Goal: Task Accomplishment & Management: Use online tool/utility

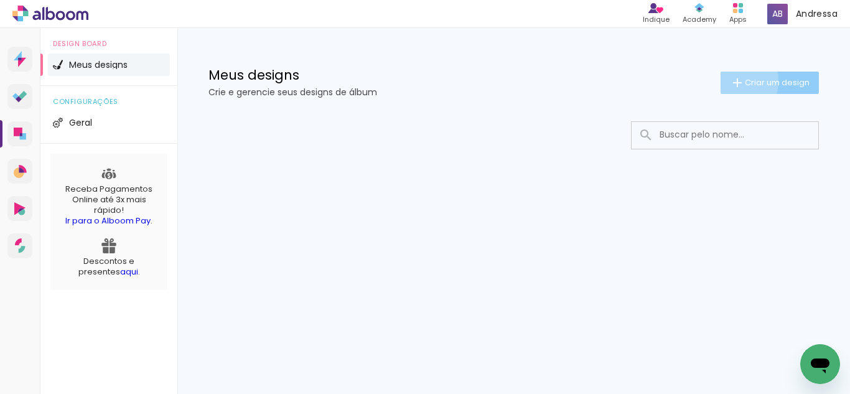
click at [737, 82] on iron-icon at bounding box center [737, 82] width 15 height 15
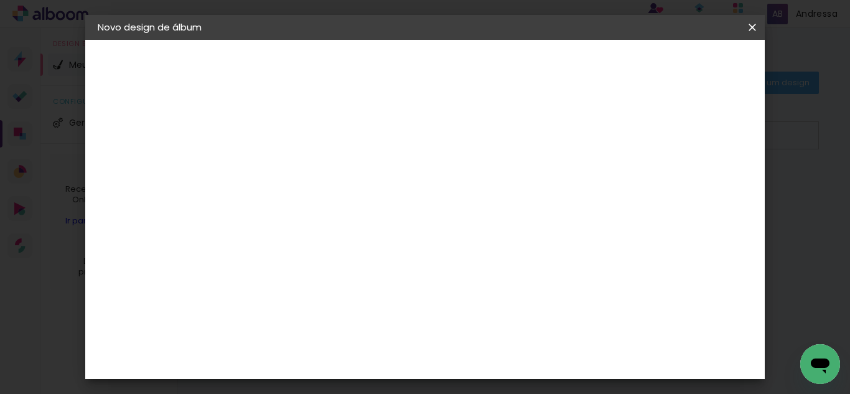
click at [301, 169] on input at bounding box center [301, 166] width 0 height 19
type input "Acompanhamento [PERSON_NAME] ([PERSON_NAME])2025"
type paper-input "Acompanhamento [PERSON_NAME] ([PERSON_NAME])2025"
click at [0, 0] on slot "Avançar" at bounding box center [0, 0] width 0 height 0
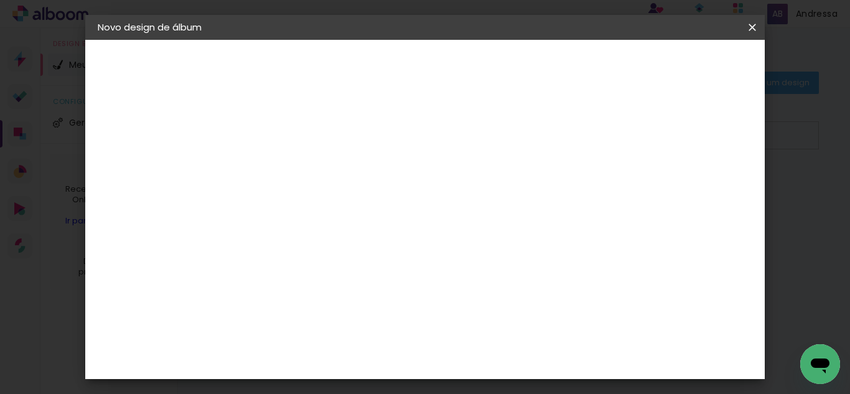
click at [436, 190] on iron-icon at bounding box center [428, 189] width 15 height 15
click at [534, 72] on paper-button "Avançar" at bounding box center [503, 65] width 61 height 21
click at [417, 197] on span "cm" at bounding box center [421, 194] width 15 height 19
click at [675, 63] on span "Iniciar design" at bounding box center [646, 66] width 57 height 9
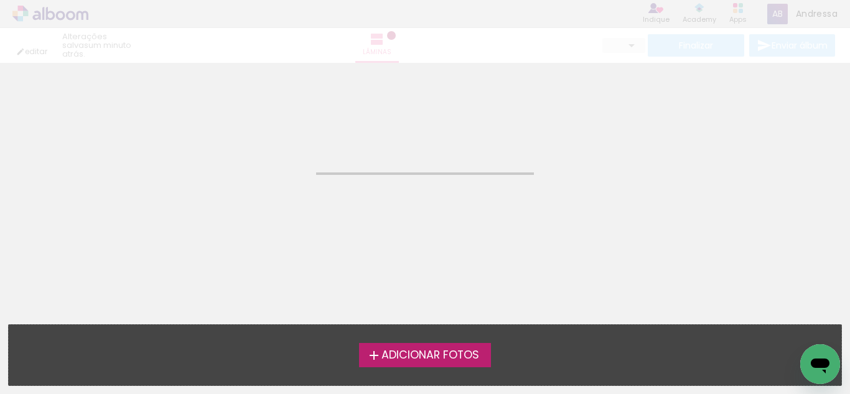
click at [455, 355] on span "Adicionar Fotos" at bounding box center [430, 355] width 98 height 11
click at [0, 0] on input "file" at bounding box center [0, 0] width 0 height 0
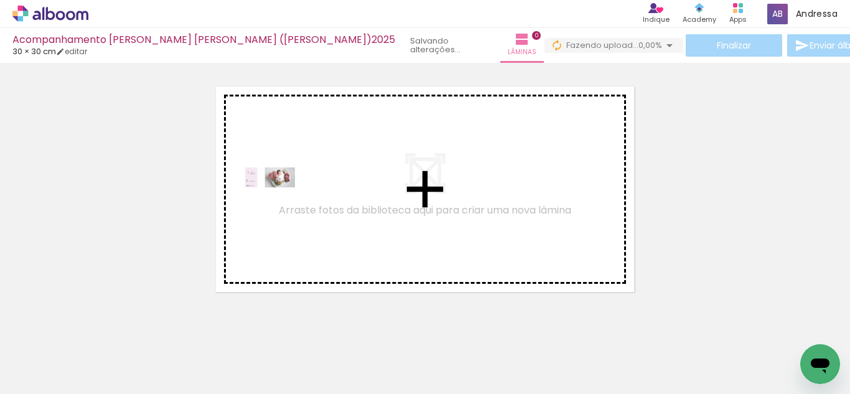
drag, startPoint x: 146, startPoint y: 342, endPoint x: 288, endPoint y: 198, distance: 202.8
click at [288, 198] on quentale-workspace at bounding box center [425, 197] width 850 height 394
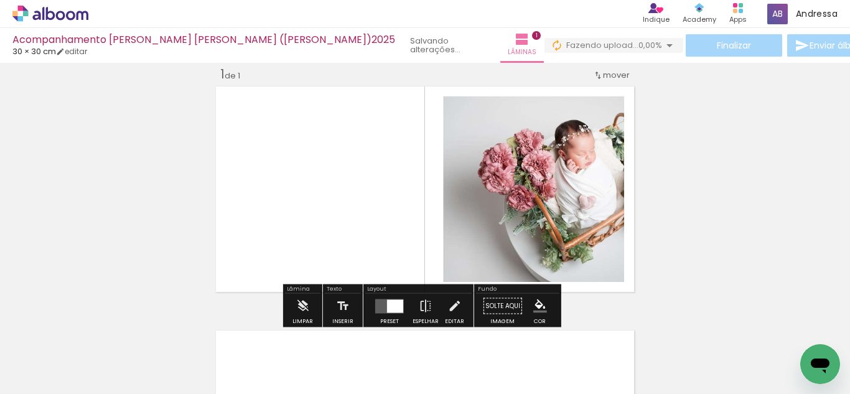
scroll to position [16, 0]
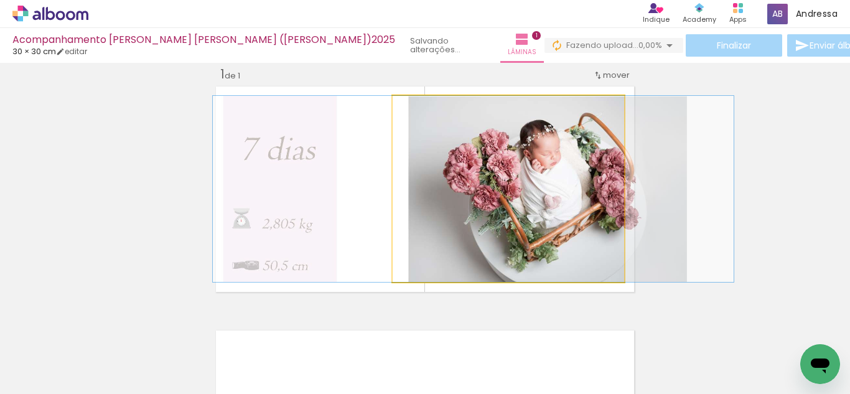
drag, startPoint x: 507, startPoint y: 178, endPoint x: 472, endPoint y: 200, distance: 41.4
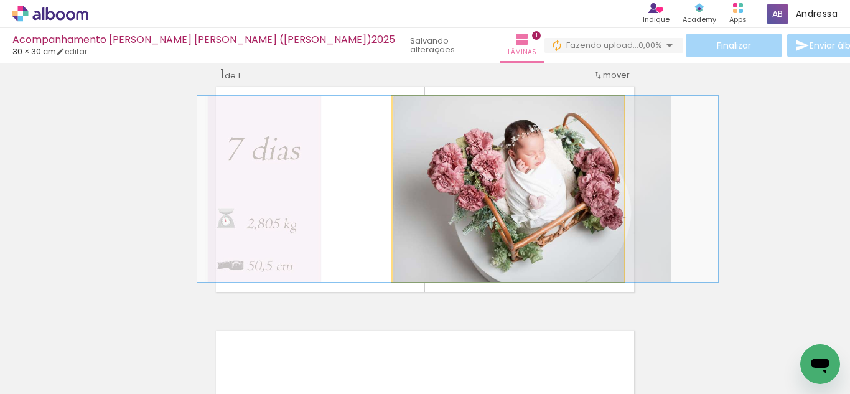
drag, startPoint x: 483, startPoint y: 191, endPoint x: 468, endPoint y: 192, distance: 15.6
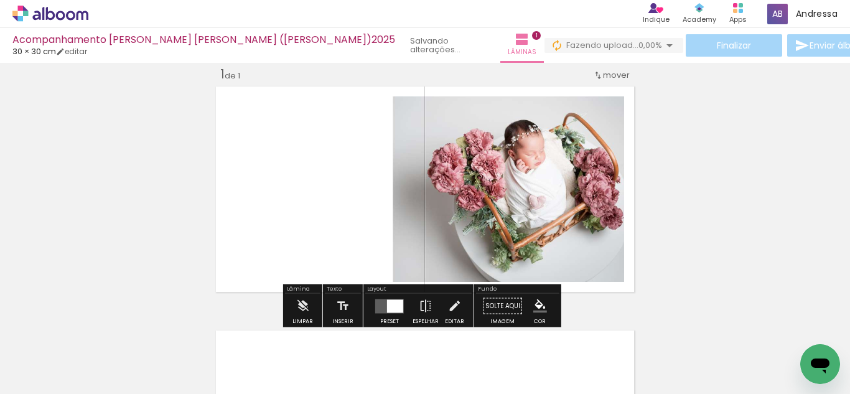
click at [632, 293] on quentale-layouter at bounding box center [425, 189] width 426 height 213
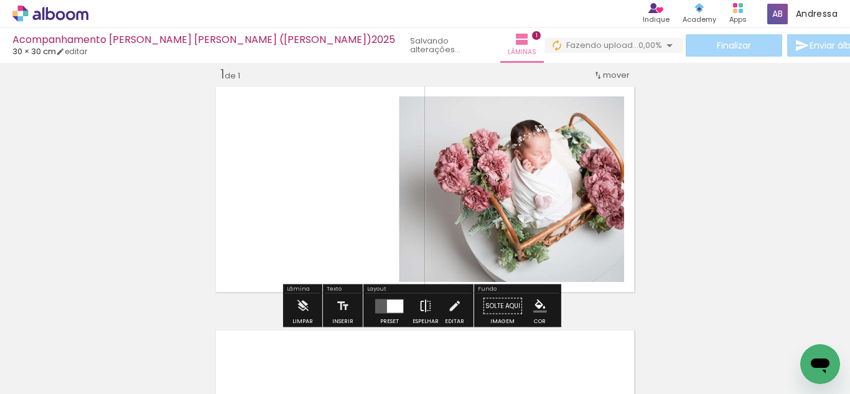
click at [419, 303] on iron-icon at bounding box center [426, 306] width 14 height 25
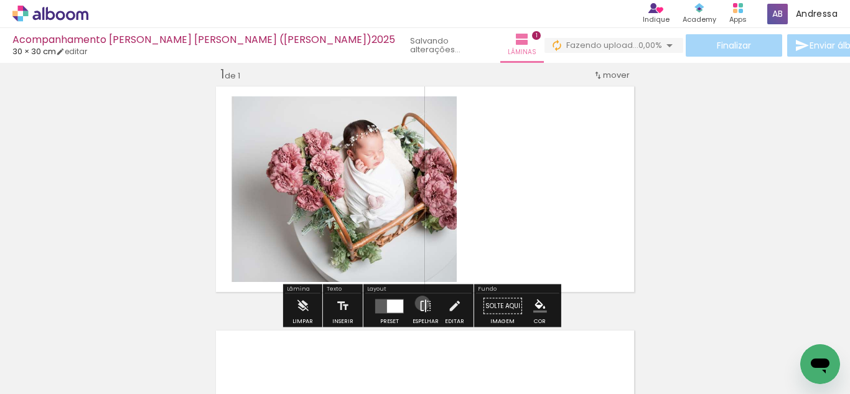
click at [421, 304] on iron-icon at bounding box center [426, 306] width 14 height 25
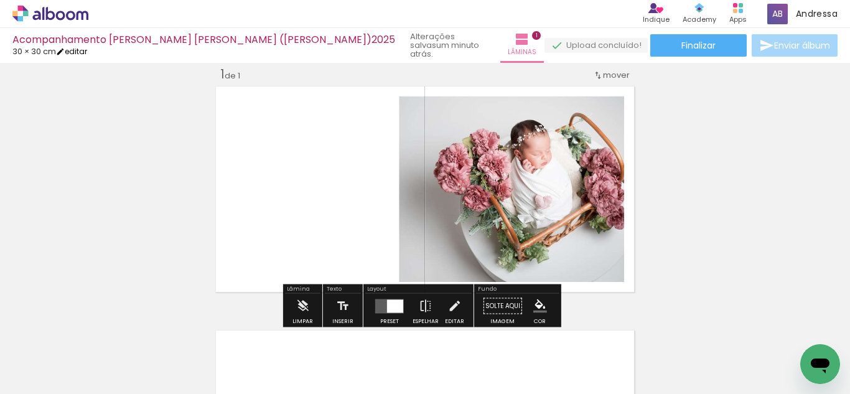
click at [87, 54] on link "editar" at bounding box center [71, 51] width 31 height 11
type input "30"
type input "60"
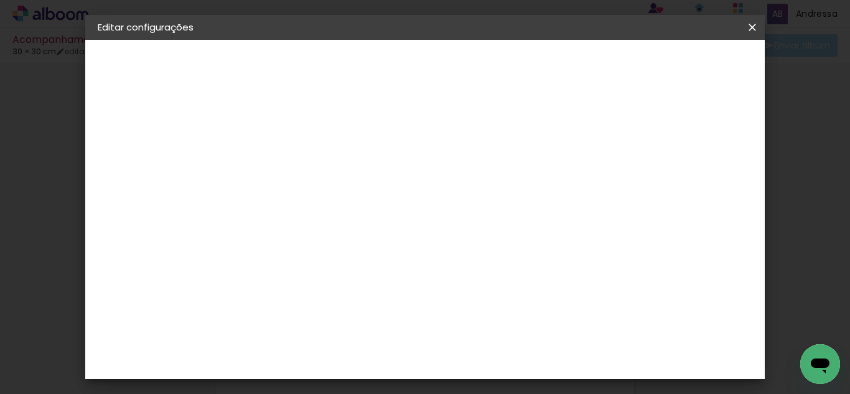
click at [378, 282] on paper-input-container "30 cm" at bounding box center [354, 279] width 56 height 31
click at [357, 283] on input "30" at bounding box center [346, 279] width 32 height 19
click at [349, 282] on input "30" at bounding box center [346, 279] width 32 height 19
drag, startPoint x: 349, startPoint y: 282, endPoint x: 359, endPoint y: 280, distance: 10.3
click at [359, 280] on input "30" at bounding box center [346, 279] width 32 height 19
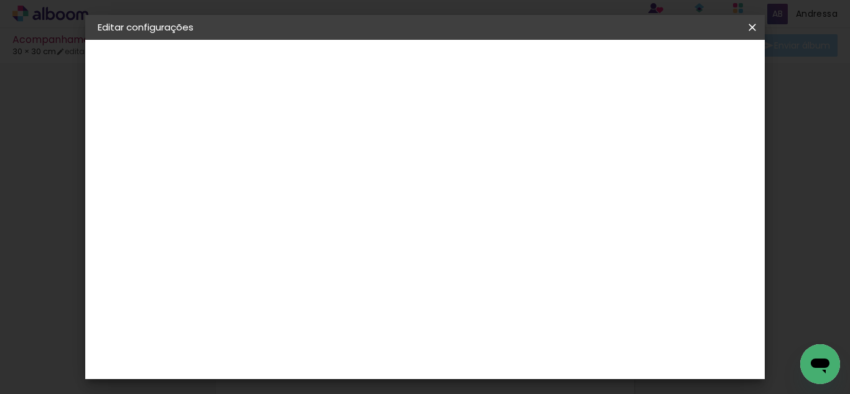
type input "15"
type paper-input "15"
click at [505, 369] on input "60" at bounding box center [493, 364] width 32 height 19
drag, startPoint x: 508, startPoint y: 362, endPoint x: 495, endPoint y: 365, distance: 13.3
click at [495, 365] on input "60" at bounding box center [493, 364] width 32 height 19
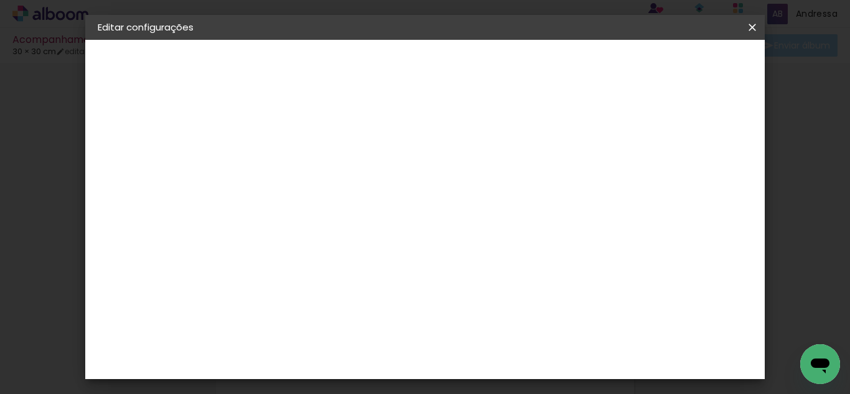
type input "42"
type paper-input "42"
type input "4"
type paper-input "4"
click at [651, 192] on input "4" at bounding box center [645, 188] width 22 height 19
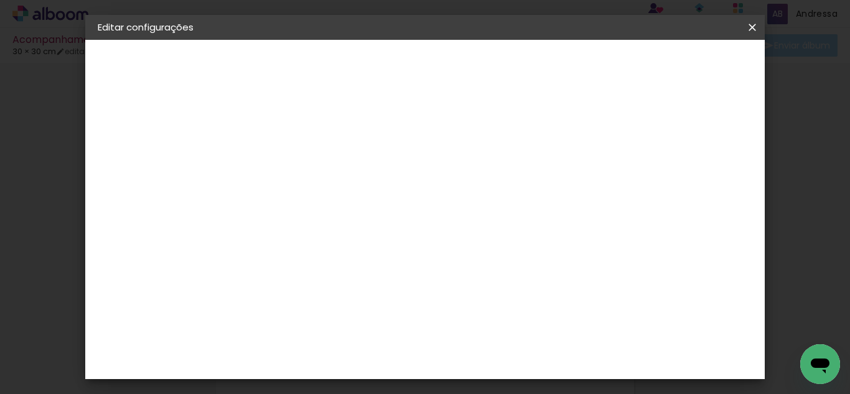
type input "3"
type paper-input "3"
click at [651, 192] on input "3" at bounding box center [645, 188] width 22 height 19
type input "2"
type paper-input "2"
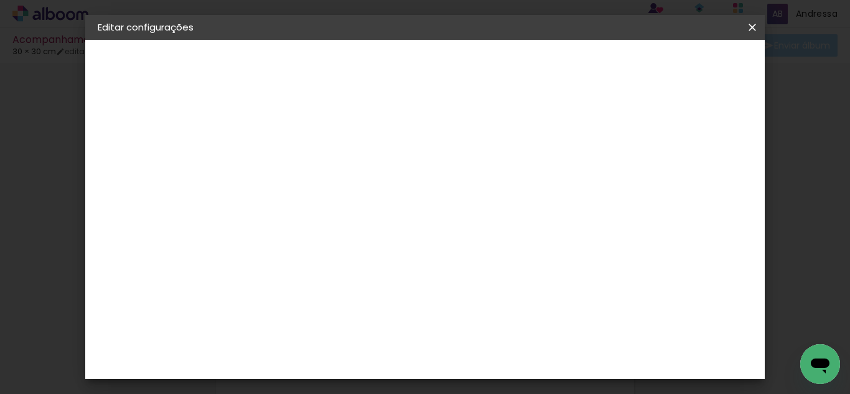
click at [651, 192] on input "2" at bounding box center [646, 188] width 22 height 19
type input "1"
type paper-input "1"
click at [651, 192] on input "1" at bounding box center [649, 188] width 22 height 19
type input "0"
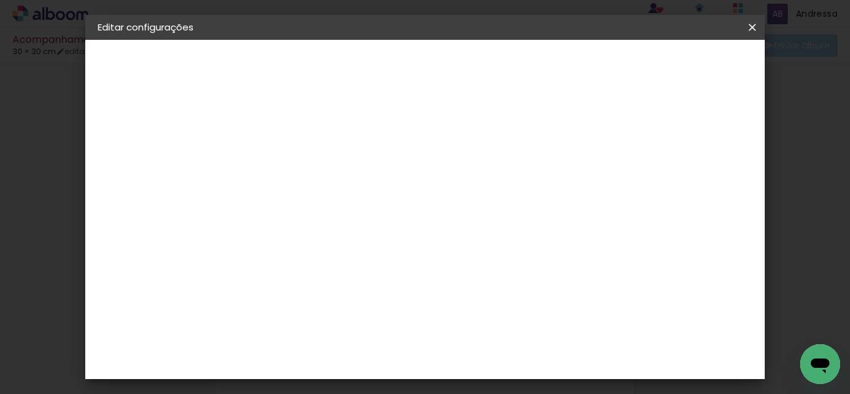
click at [651, 192] on input "0" at bounding box center [649, 188] width 22 height 19
click at [520, 142] on div at bounding box center [514, 143] width 11 height 11
type paper-checkbox "on"
click at [520, 142] on div at bounding box center [514, 143] width 11 height 11
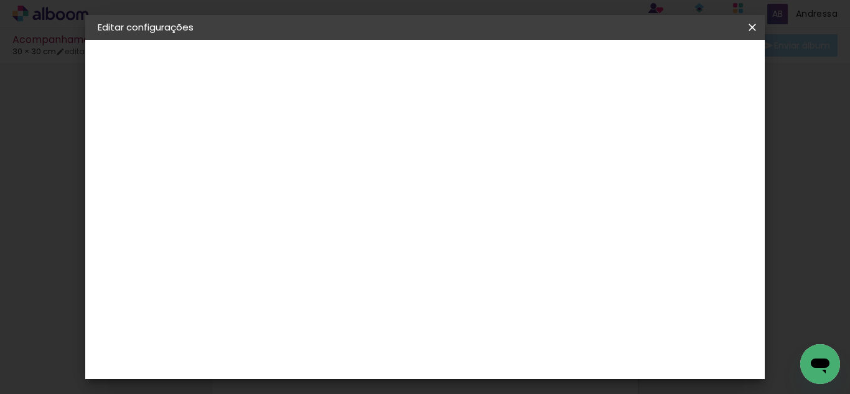
click at [582, 71] on span "Salvar configurações" at bounding box center [549, 70] width 63 height 17
click at [582, 62] on span "Salvar configurações" at bounding box center [549, 70] width 63 height 17
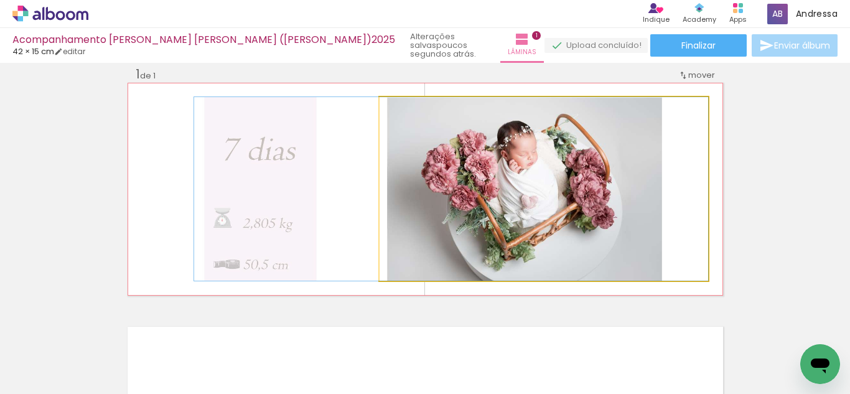
drag, startPoint x: 569, startPoint y: 186, endPoint x: 455, endPoint y: 208, distance: 116.5
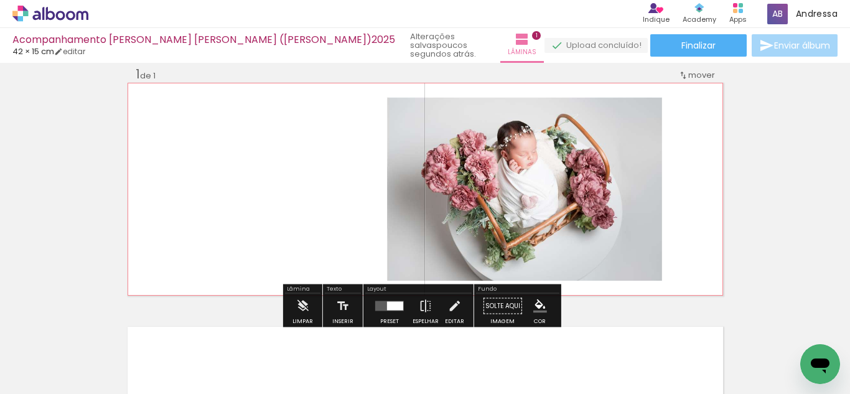
click at [480, 194] on quentale-photo at bounding box center [544, 189] width 329 height 184
click at [102, 327] on iron-horizontal-list at bounding box center [89, 355] width 25 height 78
click at [318, 261] on quentale-layouter at bounding box center [425, 189] width 595 height 213
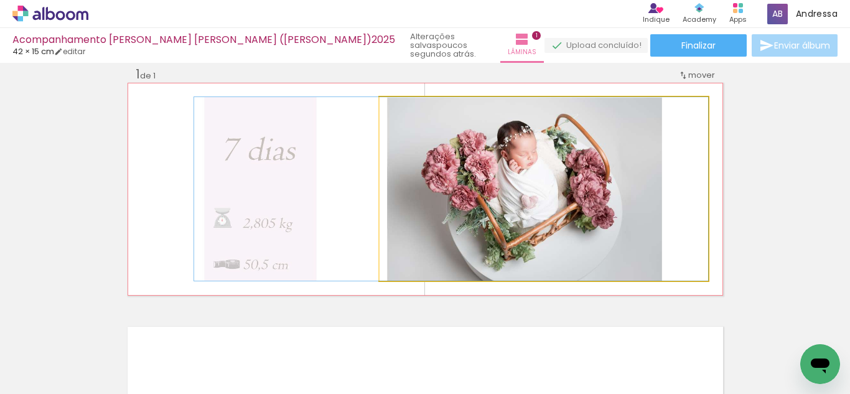
click at [485, 186] on quentale-photo at bounding box center [544, 189] width 329 height 184
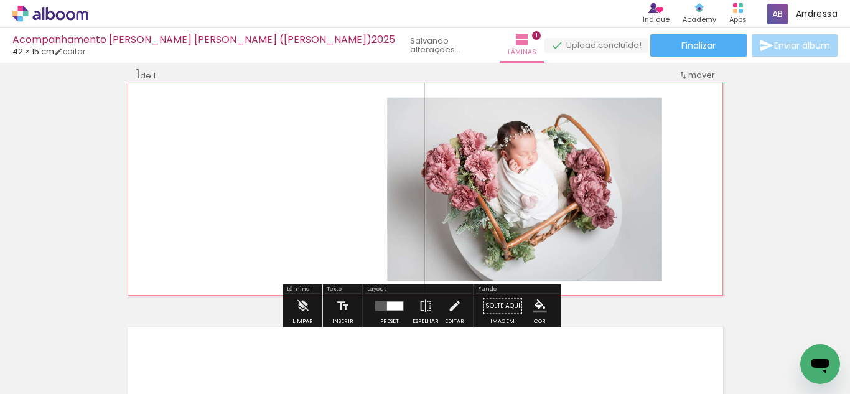
click at [250, 176] on quentale-layouter at bounding box center [425, 189] width 595 height 213
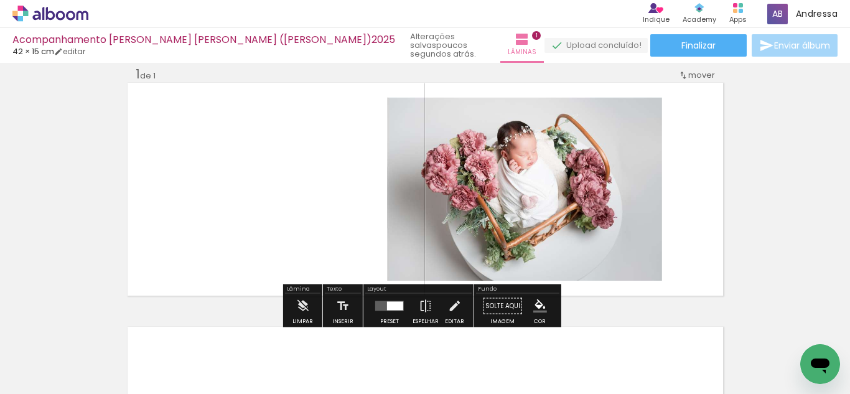
click at [387, 306] on div at bounding box center [395, 306] width 16 height 9
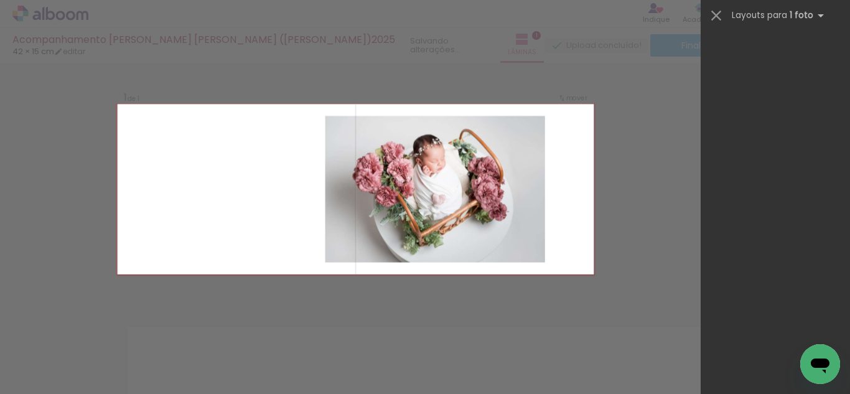
scroll to position [1643, 0]
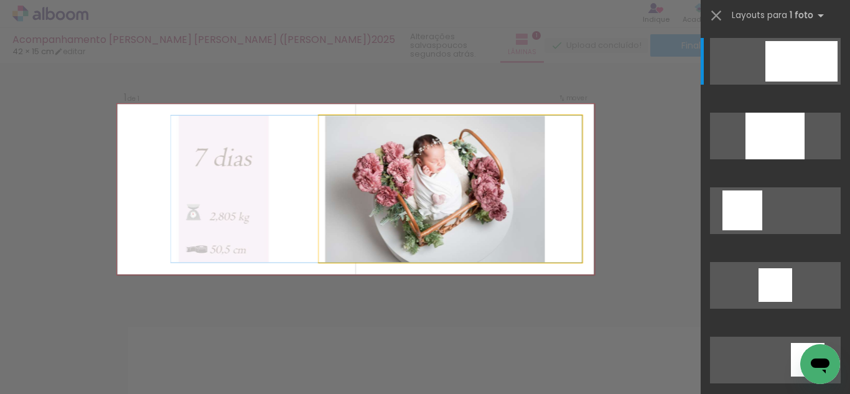
click at [385, 185] on quentale-photo at bounding box center [450, 189] width 263 height 147
drag, startPoint x: 411, startPoint y: 184, endPoint x: 381, endPoint y: 228, distance: 53.3
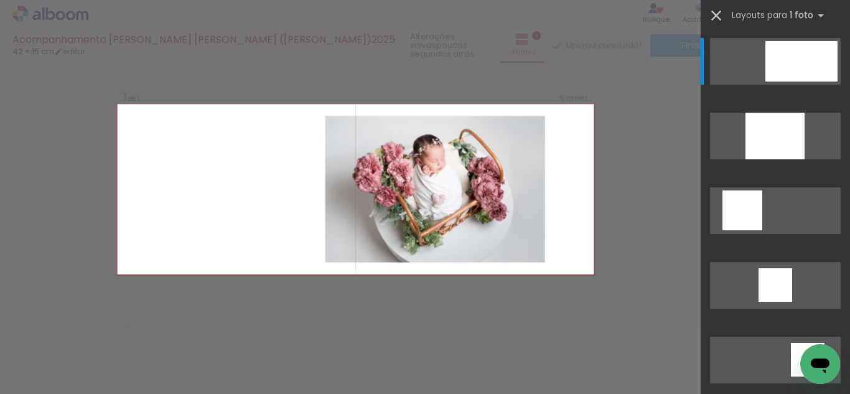
click at [713, 20] on iron-icon at bounding box center [715, 15] width 17 height 17
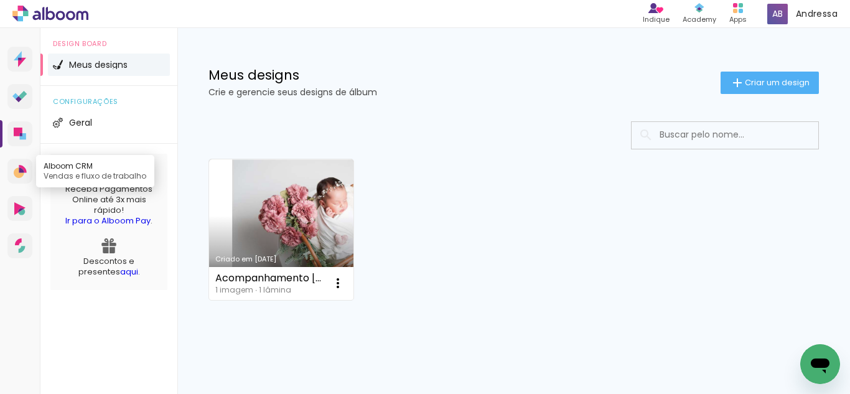
click at [16, 174] on icon at bounding box center [19, 172] width 11 height 11
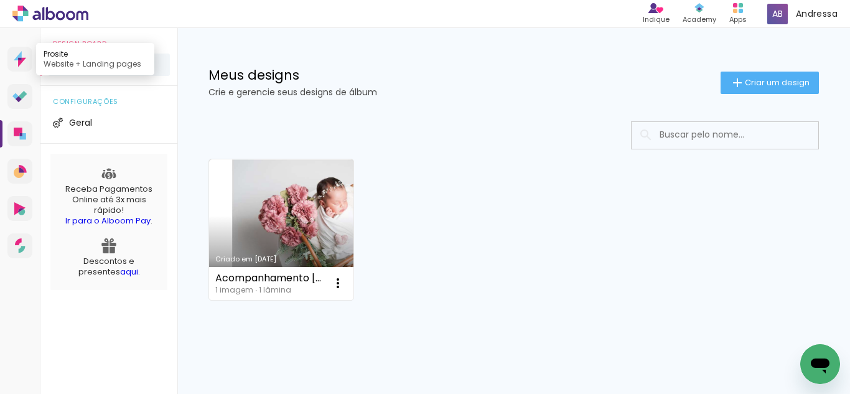
click at [22, 64] on icon at bounding box center [20, 59] width 12 height 16
